Goal: Task Accomplishment & Management: Manage account settings

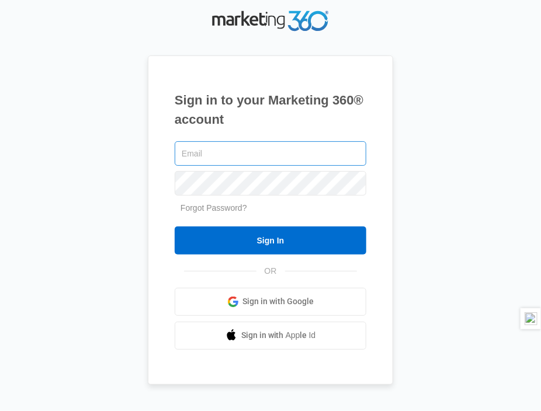
click at [276, 154] on input "text" at bounding box center [270, 153] width 191 height 25
type input "anton@biztaxcorp.com"
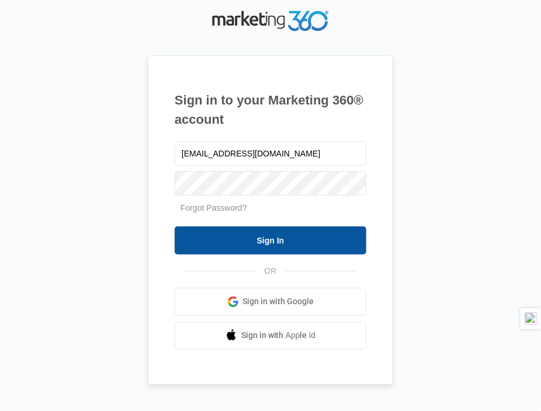
click at [273, 238] on input "Sign In" at bounding box center [270, 241] width 191 height 28
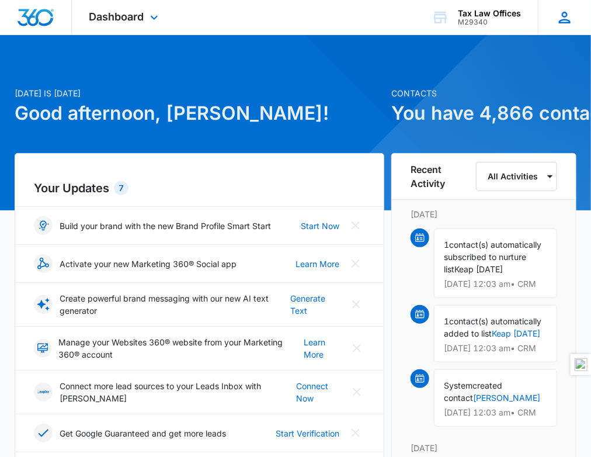
click at [561, 15] on icon at bounding box center [565, 18] width 18 height 18
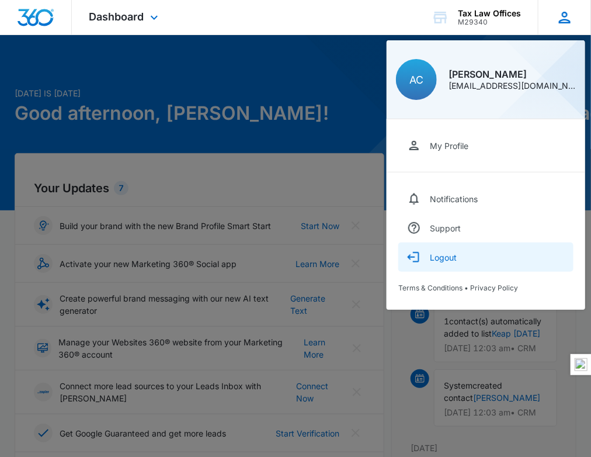
click at [450, 255] on div "Logout" at bounding box center [443, 257] width 27 height 10
